Goal: Task Accomplishment & Management: Use online tool/utility

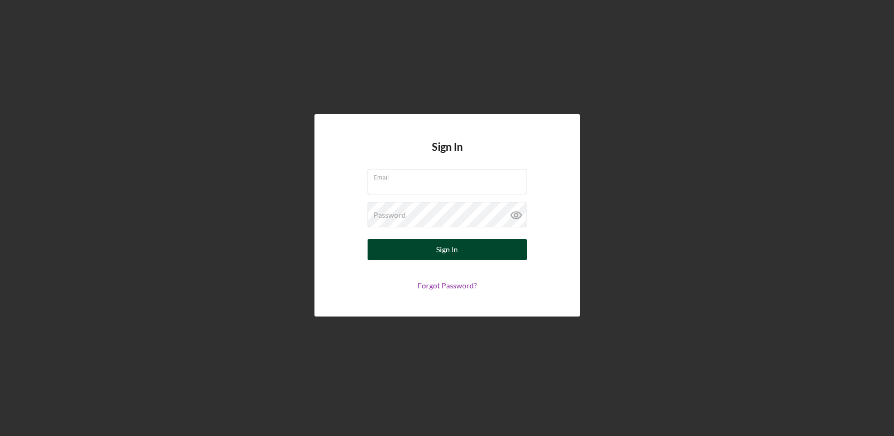
type input "[PERSON_NAME][EMAIL_ADDRESS][DOMAIN_NAME]"
click at [457, 249] on div "Sign In" at bounding box center [447, 249] width 22 height 21
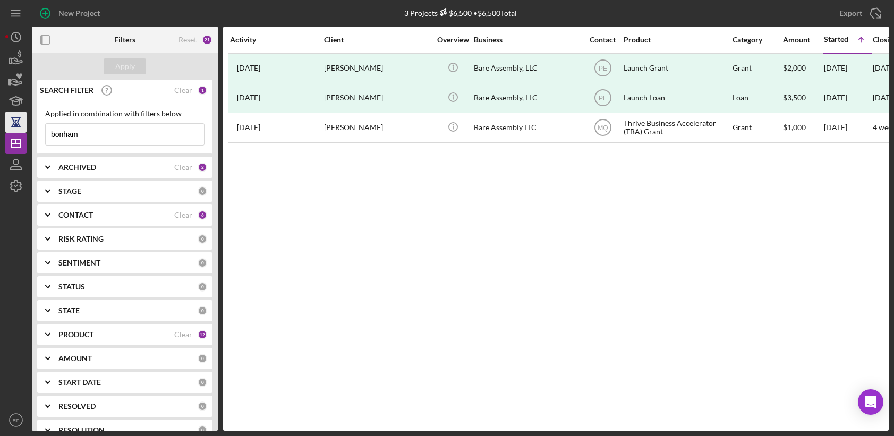
drag, startPoint x: 93, startPoint y: 135, endPoint x: 11, endPoint y: 130, distance: 82.0
click at [11, 130] on div "New Project 3 Projects $6,500 • $6,500 Total bonham Export Icon/Export Filters …" at bounding box center [446, 215] width 883 height 431
click at [123, 65] on div "Apply" at bounding box center [125, 66] width 20 height 16
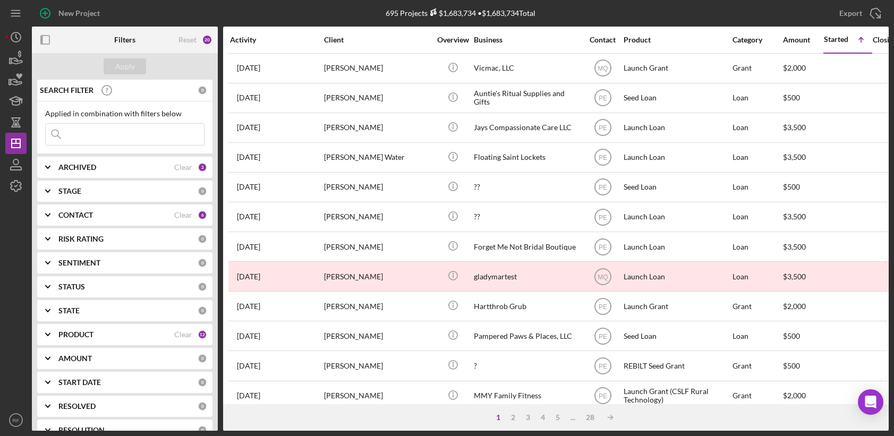
click at [121, 334] on div "PRODUCT" at bounding box center [116, 334] width 116 height 8
click at [95, 220] on div "CONTACT Clear 6" at bounding box center [132, 214] width 149 height 21
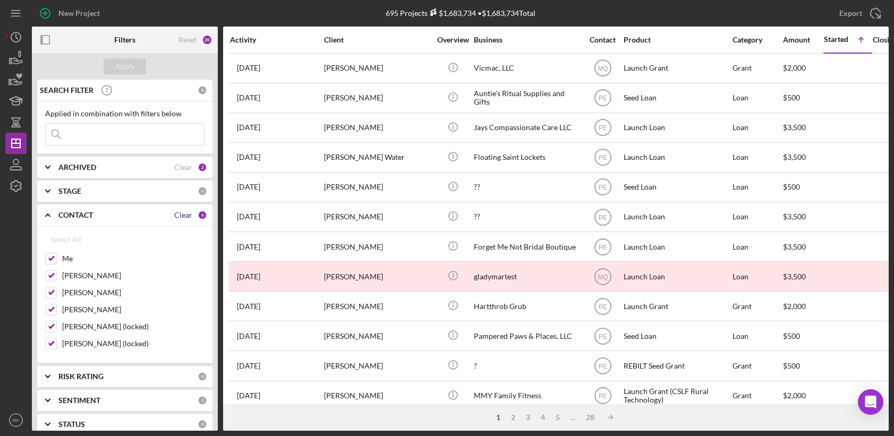
click at [185, 216] on div "Clear" at bounding box center [183, 215] width 18 height 8
checkbox input "false"
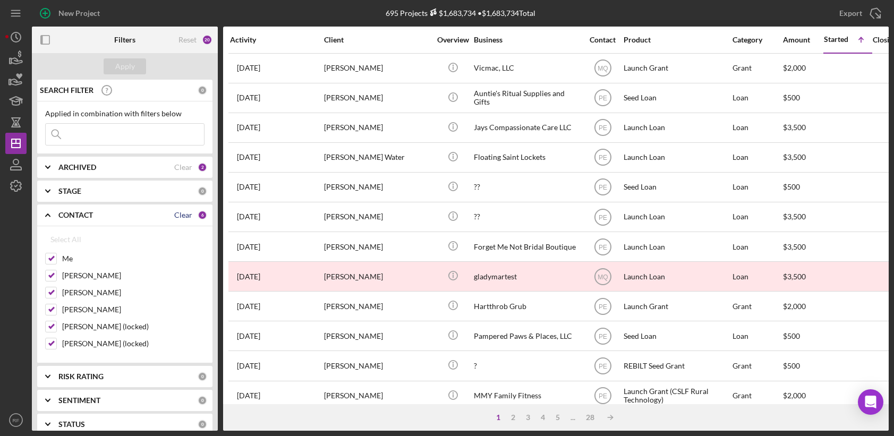
checkbox input "false"
click at [90, 316] on div "[PERSON_NAME]" at bounding box center [124, 312] width 159 height 17
click at [94, 309] on label "[PERSON_NAME]" at bounding box center [133, 309] width 142 height 11
click at [56, 309] on input "[PERSON_NAME]" at bounding box center [51, 309] width 11 height 11
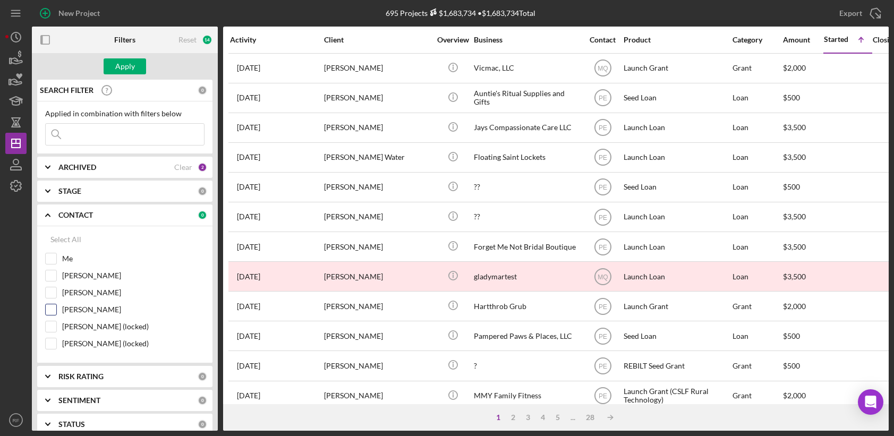
checkbox input "true"
click at [135, 62] on button "Apply" at bounding box center [125, 66] width 42 height 16
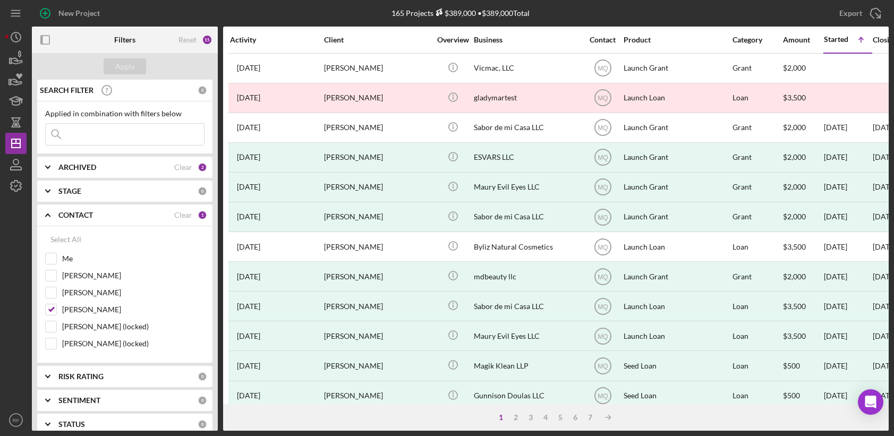
click at [571, 6] on div "165 Projects $389,000 • $389,000 Total bonham" at bounding box center [461, 13] width 286 height 27
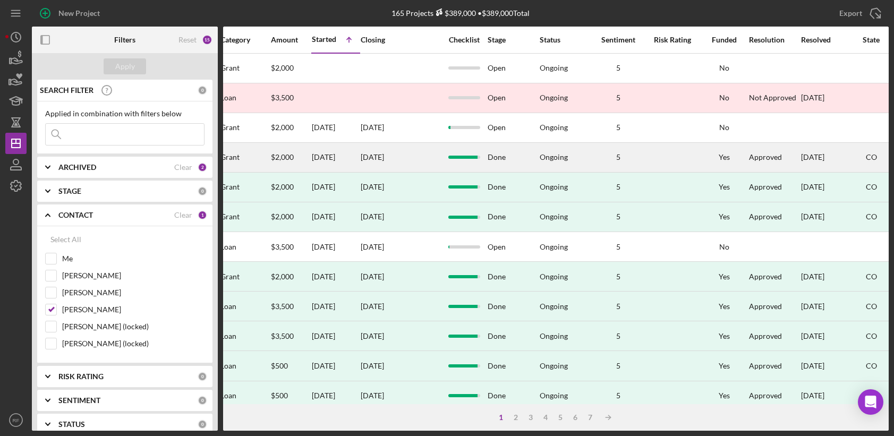
scroll to position [0, 620]
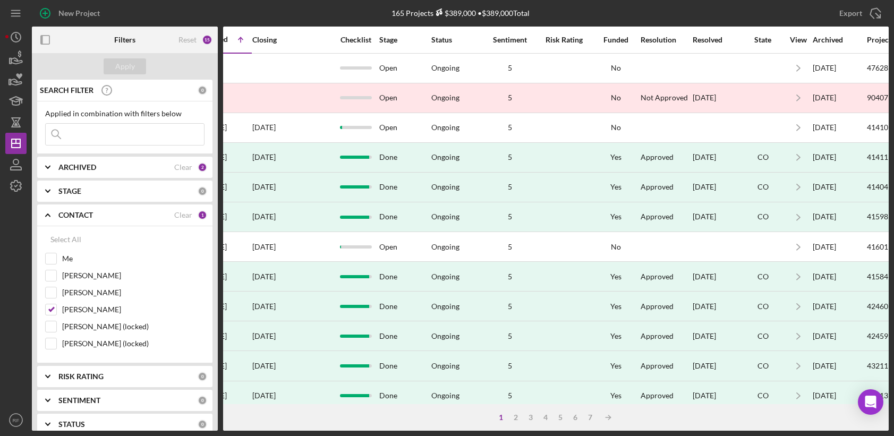
click at [81, 168] on b "ARCHIVED" at bounding box center [77, 167] width 38 height 8
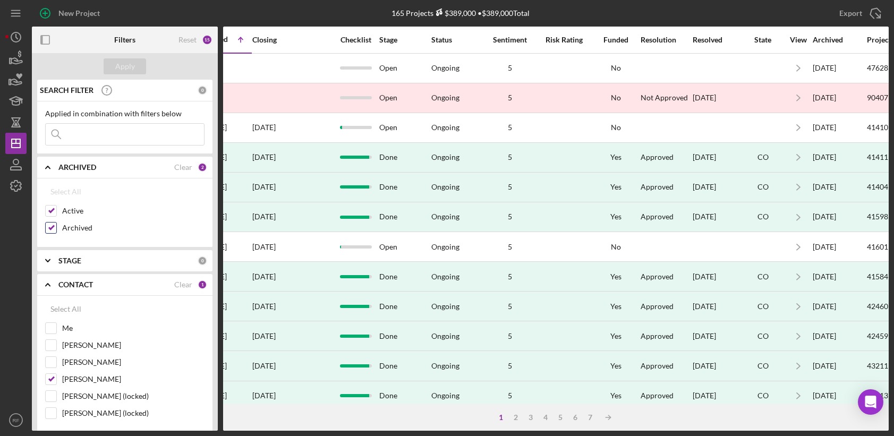
click at [74, 226] on label "Archived" at bounding box center [133, 228] width 142 height 11
click at [56, 226] on input "Archived" at bounding box center [51, 228] width 11 height 11
checkbox input "false"
click at [127, 61] on div "Apply" at bounding box center [125, 66] width 20 height 16
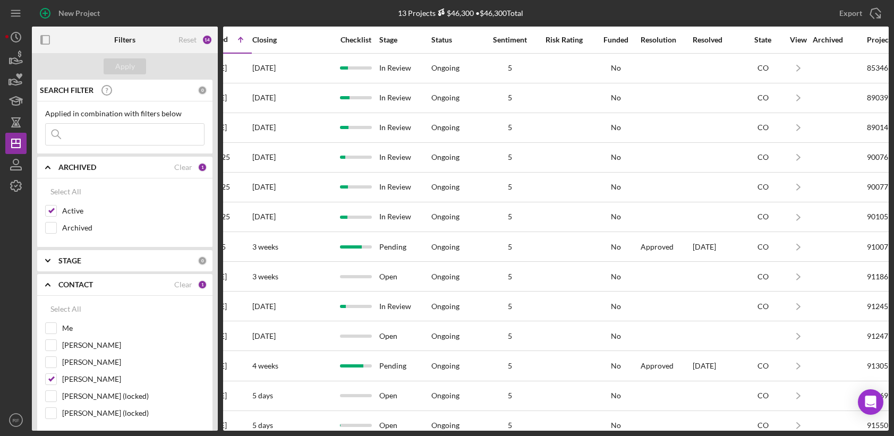
click at [69, 171] on b "ARCHIVED" at bounding box center [77, 167] width 38 height 8
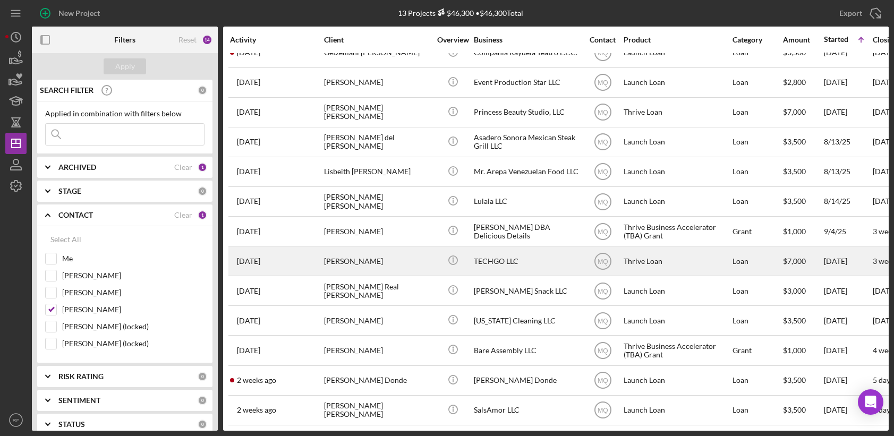
scroll to position [0, 0]
